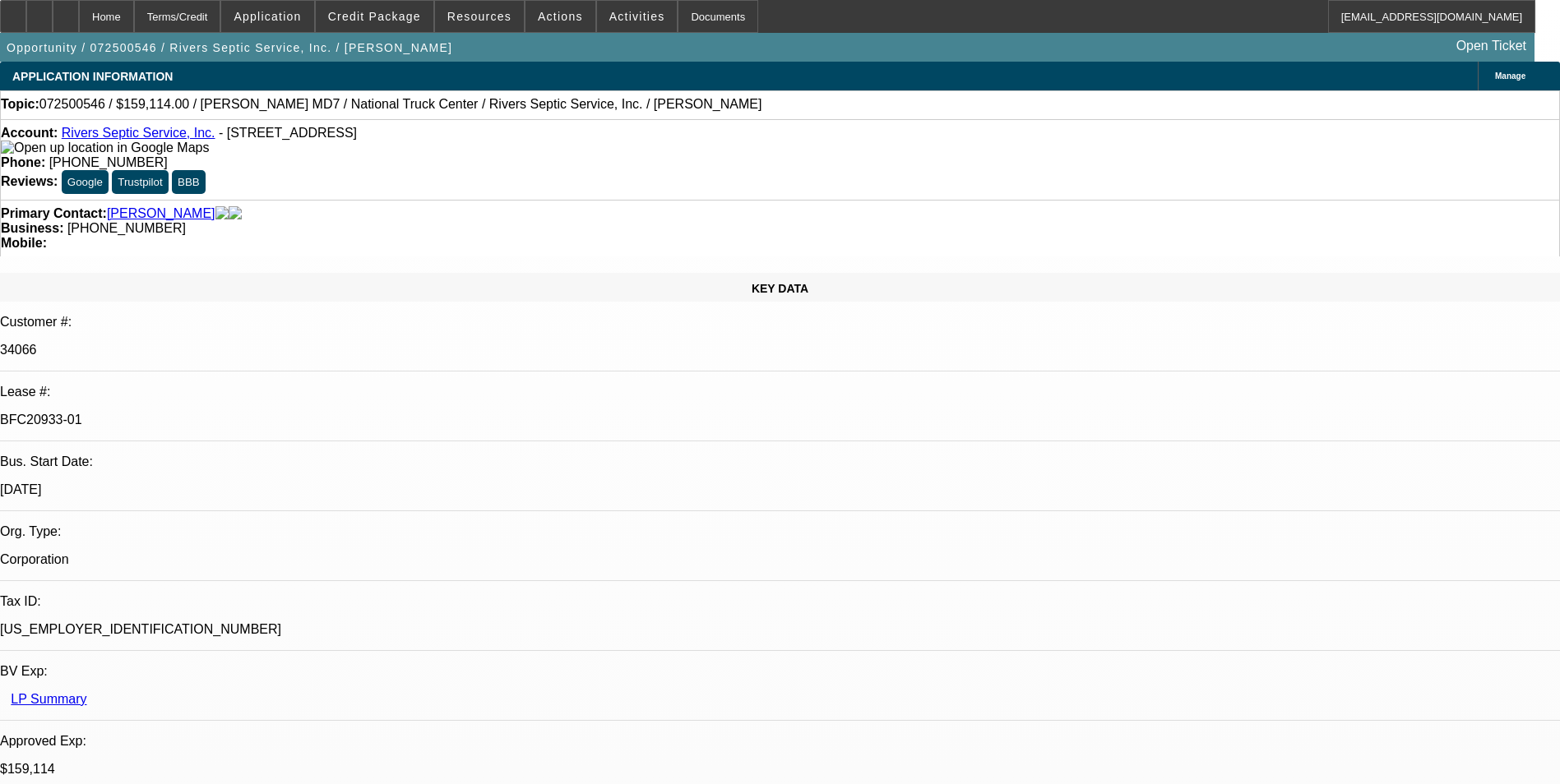
select select "0"
select select "6"
select select "0"
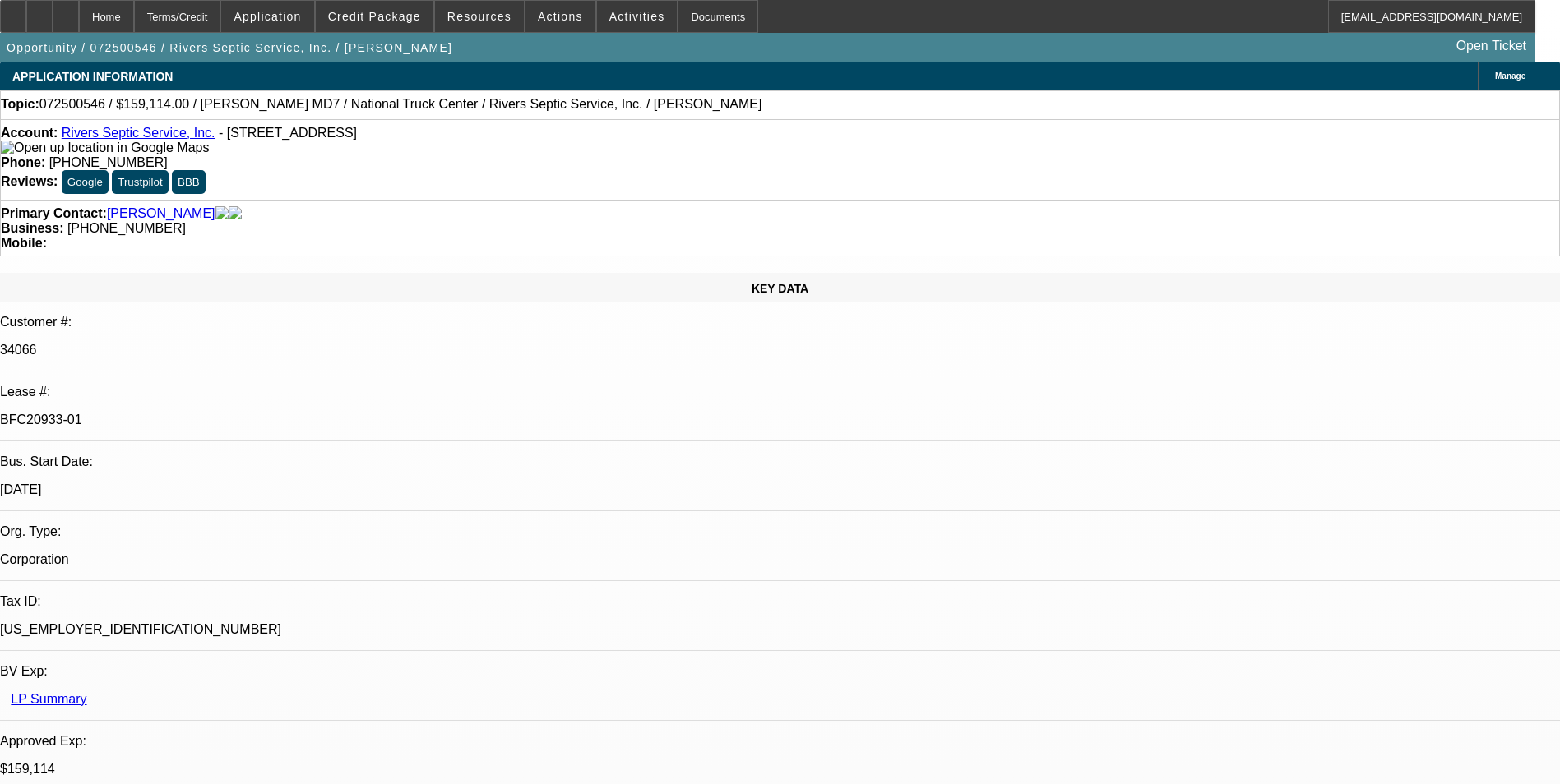
select select "0"
select select "6"
select select "0"
select select "2"
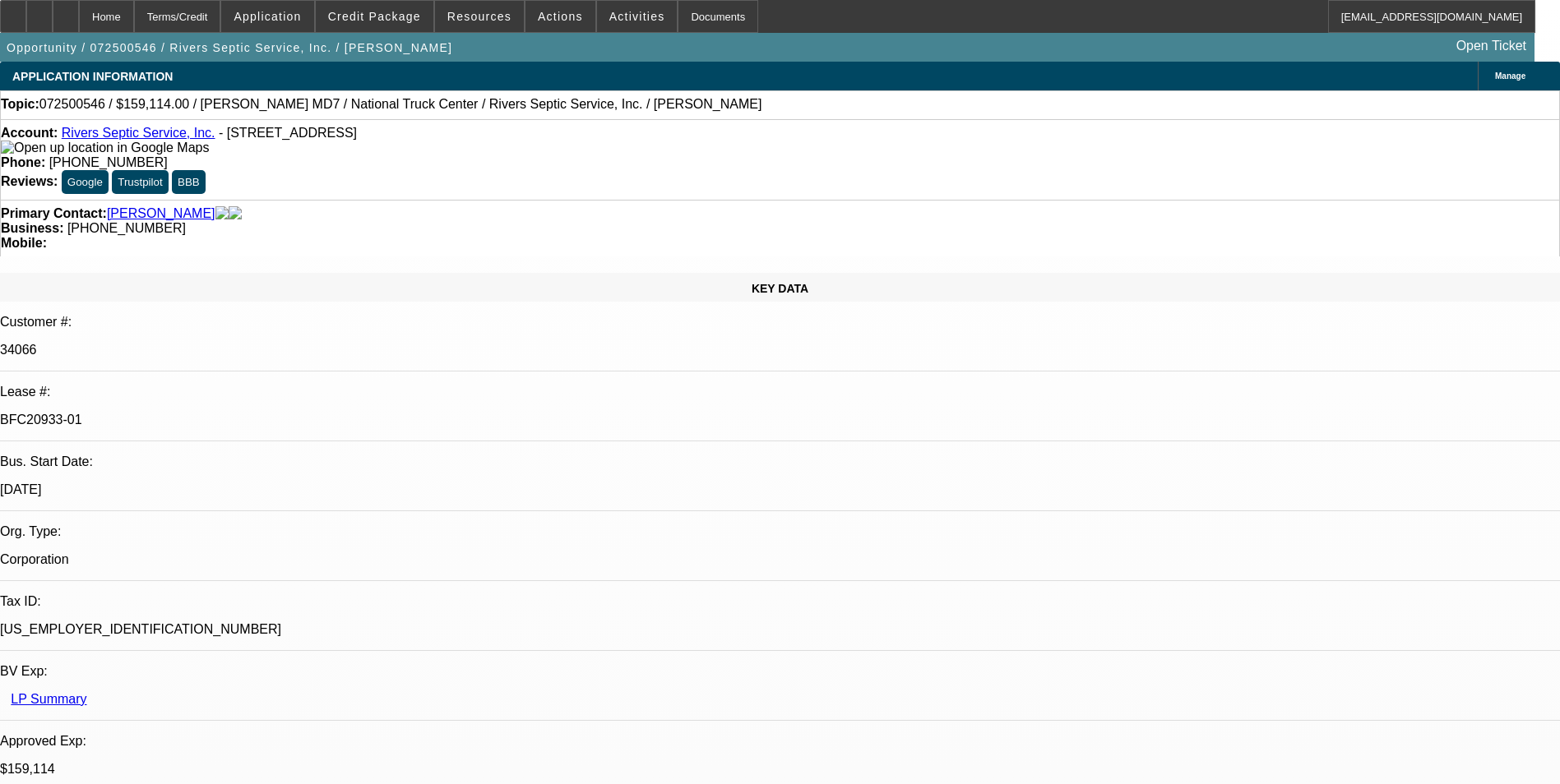
select select "2"
select select "0"
select select "6"
select select "0"
select select "2"
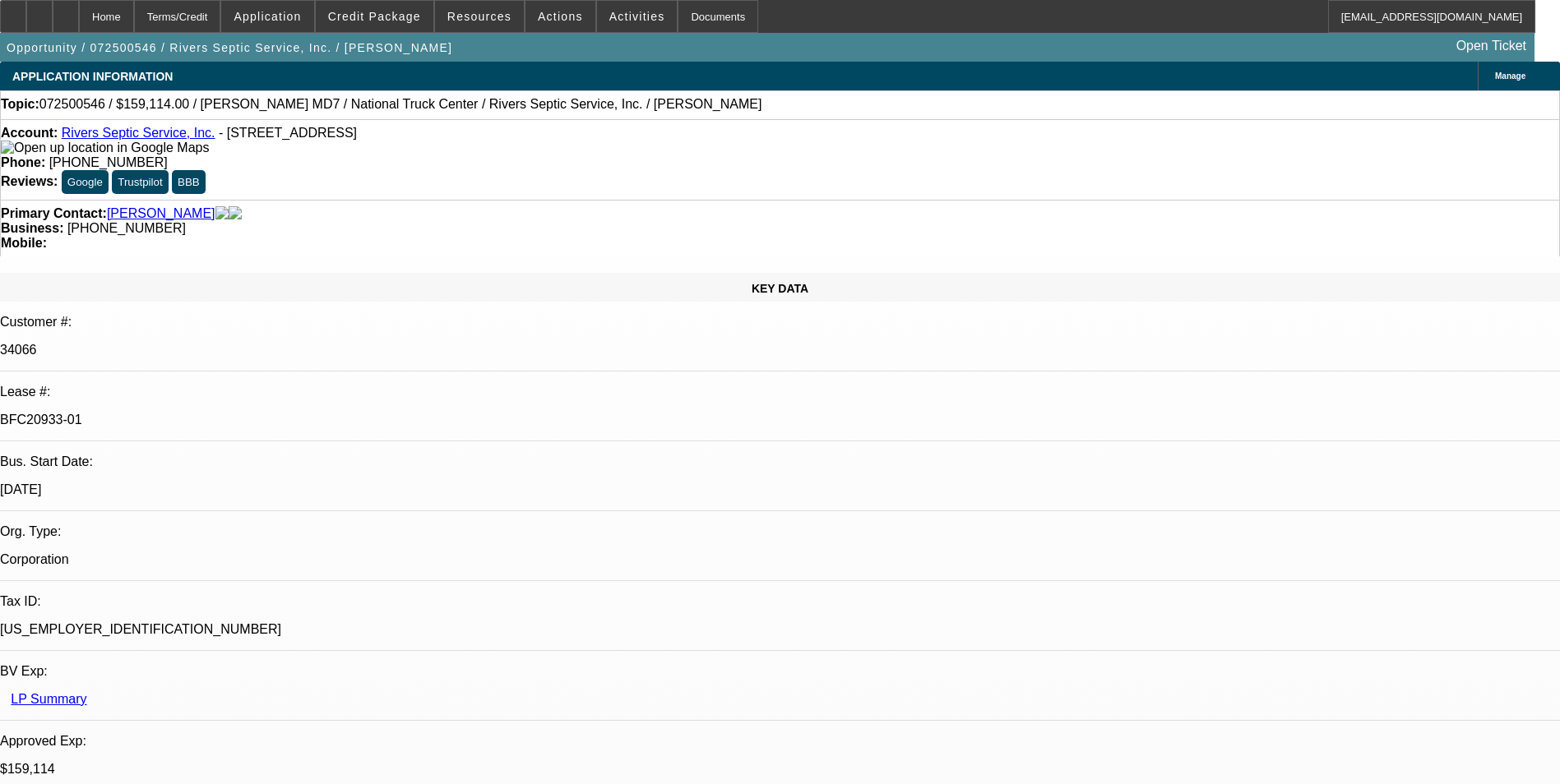
select select "2"
select select "0"
select select "6"
